Goal: Task Accomplishment & Management: Manage account settings

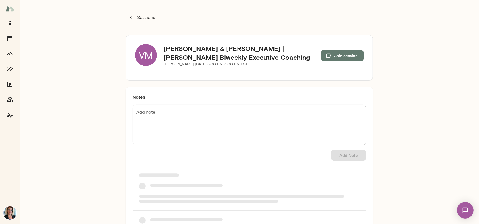
click at [143, 56] on div "VM" at bounding box center [146, 55] width 22 height 22
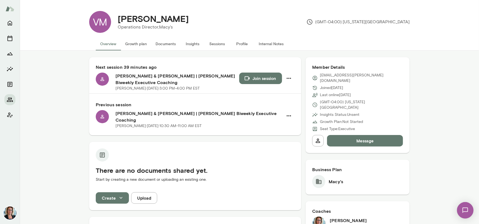
click at [211, 43] on button "Sessions" at bounding box center [217, 43] width 25 height 13
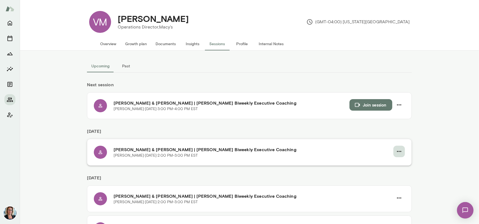
click at [396, 151] on icon "button" at bounding box center [399, 151] width 7 height 7
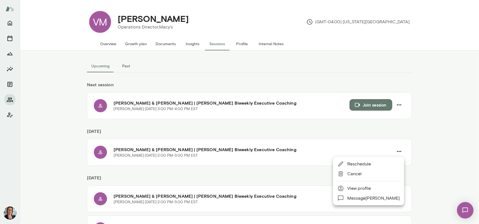
click at [358, 172] on span "Cancel" at bounding box center [373, 174] width 52 height 7
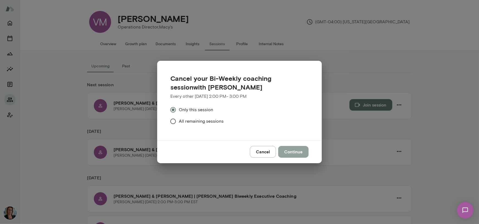
click at [293, 154] on button "Continue" at bounding box center [293, 152] width 30 height 12
